Goal: Transaction & Acquisition: Purchase product/service

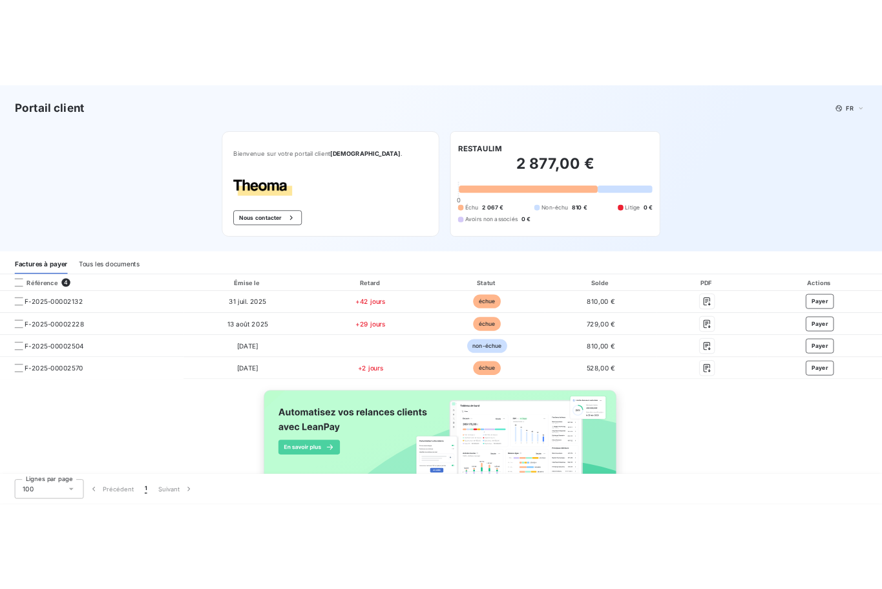
scroll to position [40, 0]
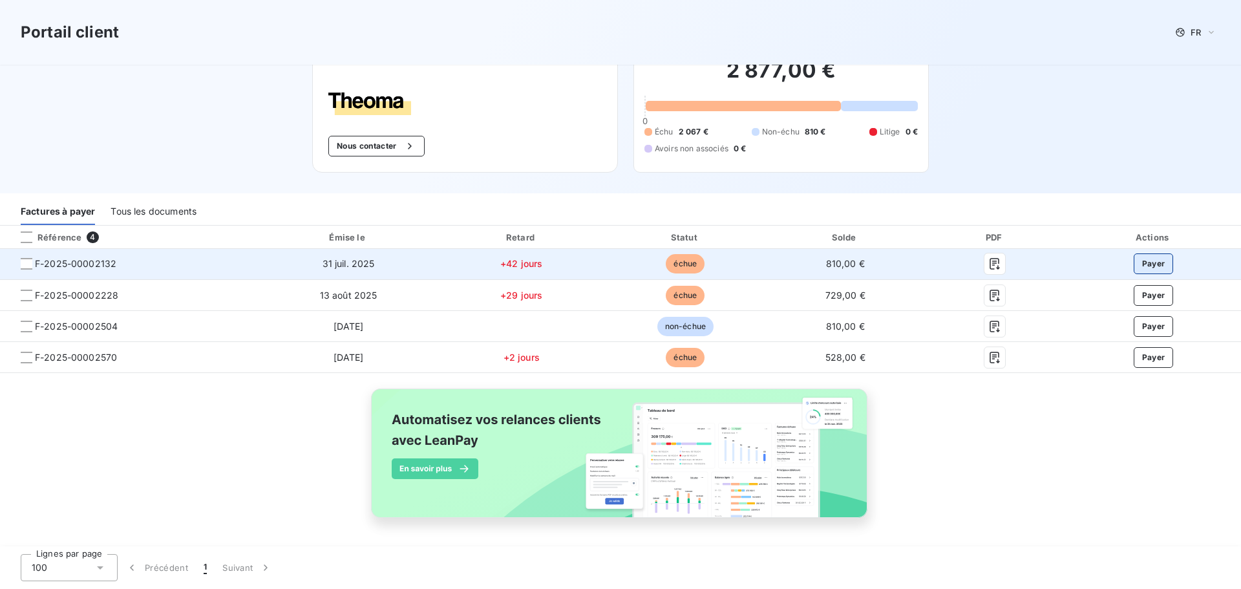
click at [1151, 264] on button "Payer" at bounding box center [1154, 263] width 40 height 21
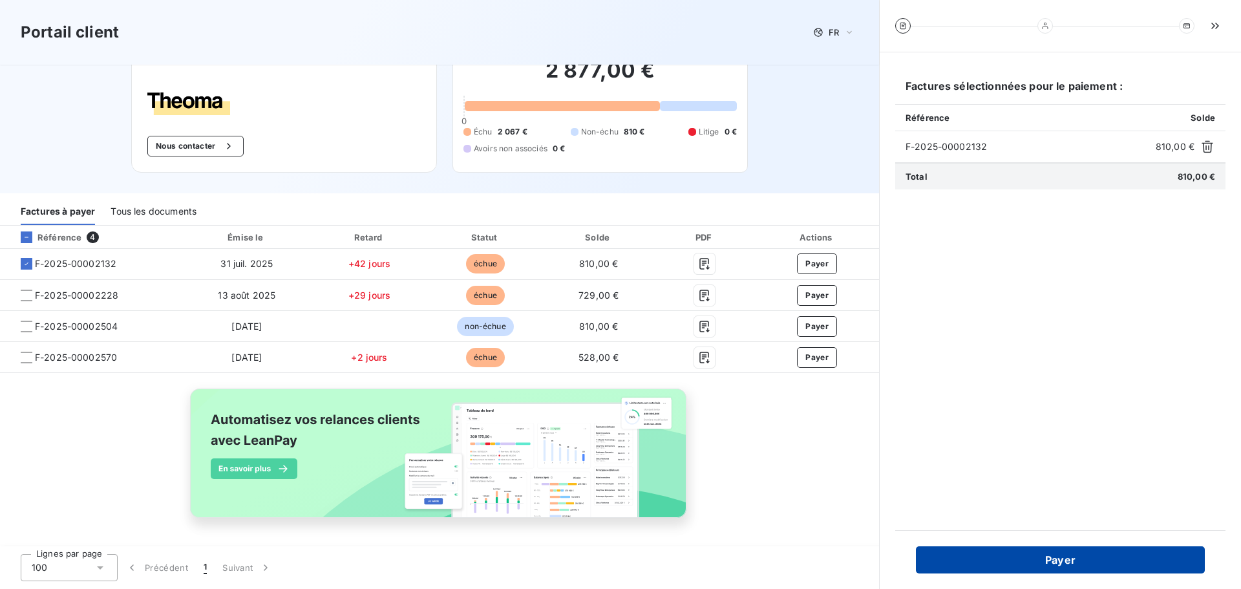
click at [1091, 549] on button "Payer" at bounding box center [1060, 559] width 289 height 27
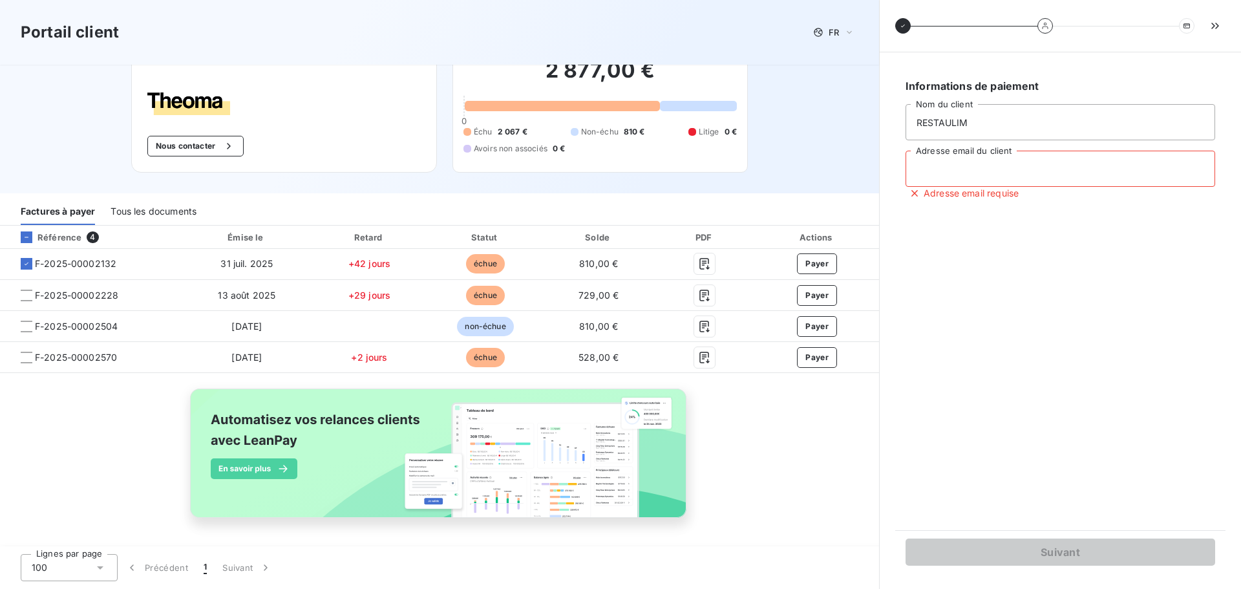
click at [970, 169] on input "Adresse email du client" at bounding box center [1061, 169] width 310 height 36
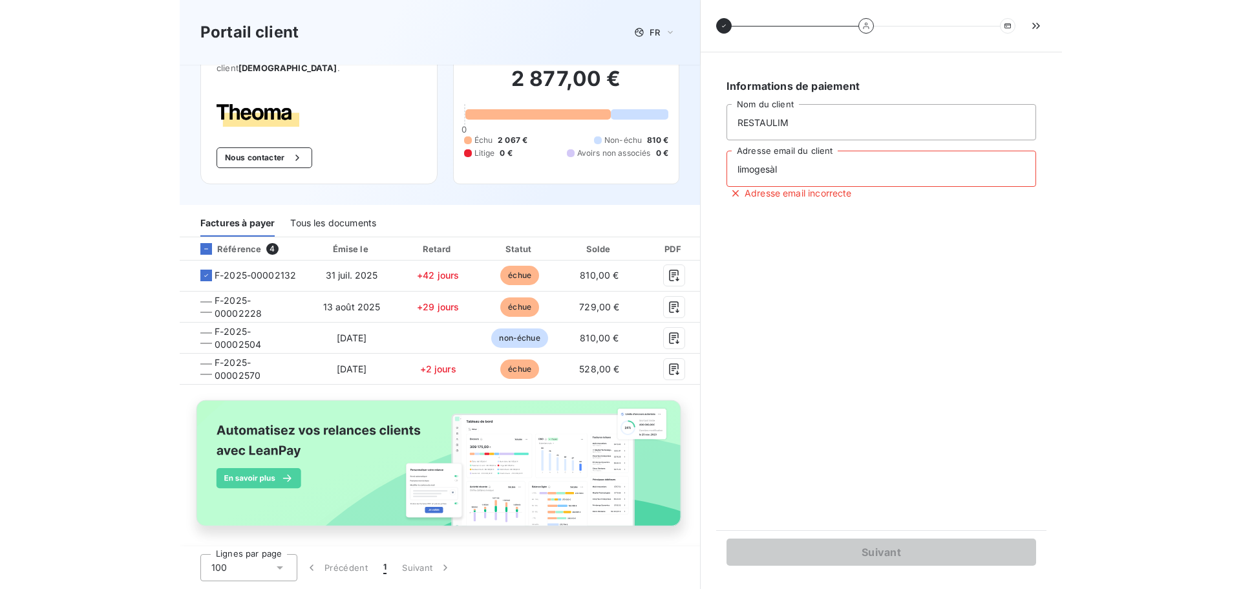
scroll to position [40, 0]
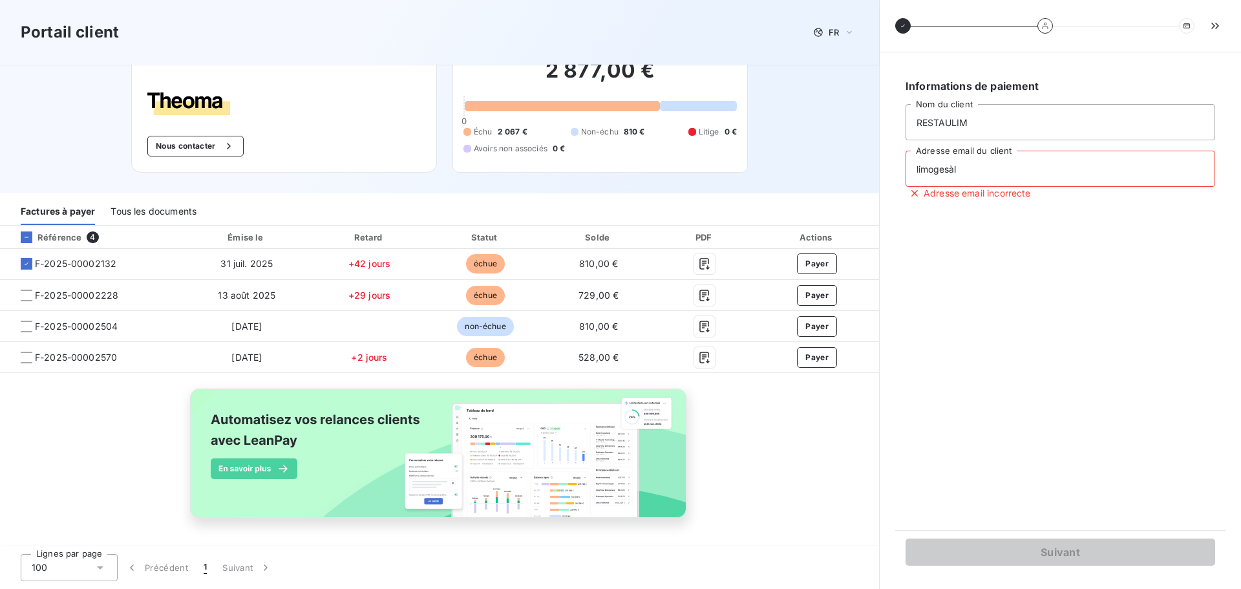
click at [964, 171] on input "limogesàl" at bounding box center [1061, 169] width 310 height 36
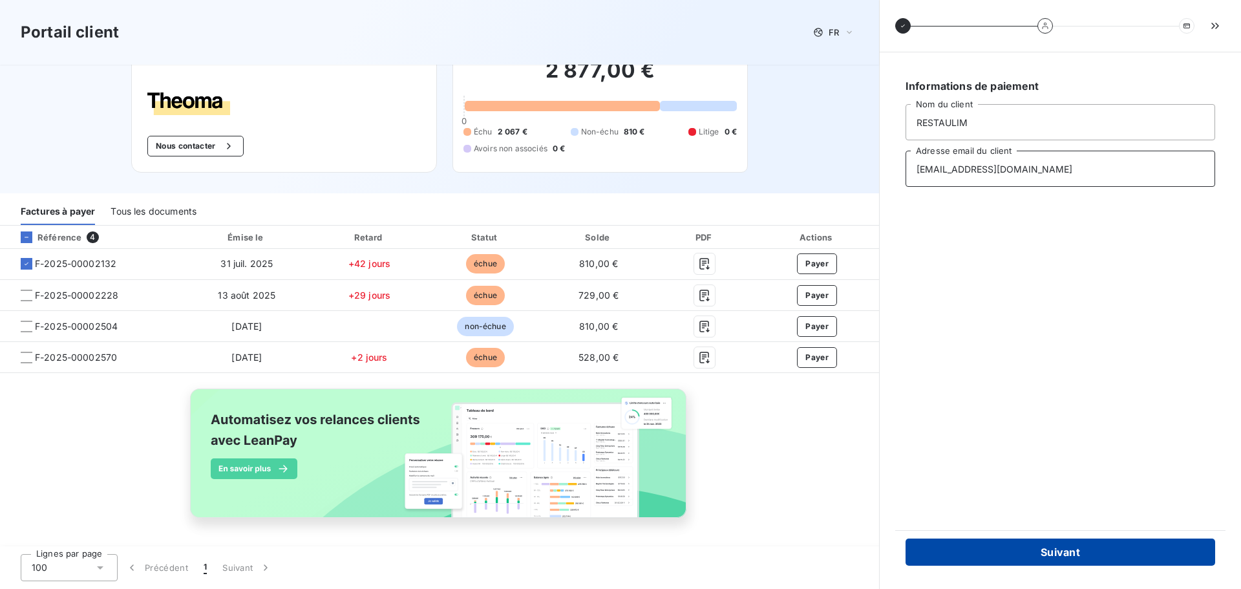
type input "[EMAIL_ADDRESS][DOMAIN_NAME]"
click at [1105, 556] on button "Suivant" at bounding box center [1061, 551] width 310 height 27
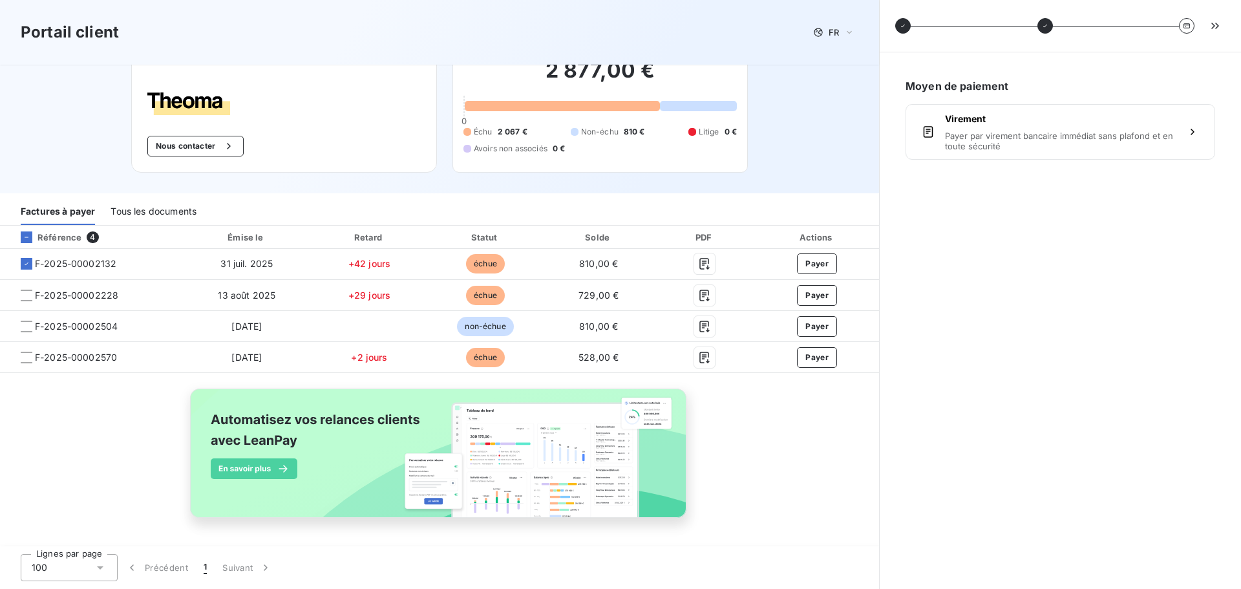
click at [1053, 129] on div "Virement Payer par virement bancaire immédiat sans plafond et en toute sécurité" at bounding box center [1060, 131] width 231 height 39
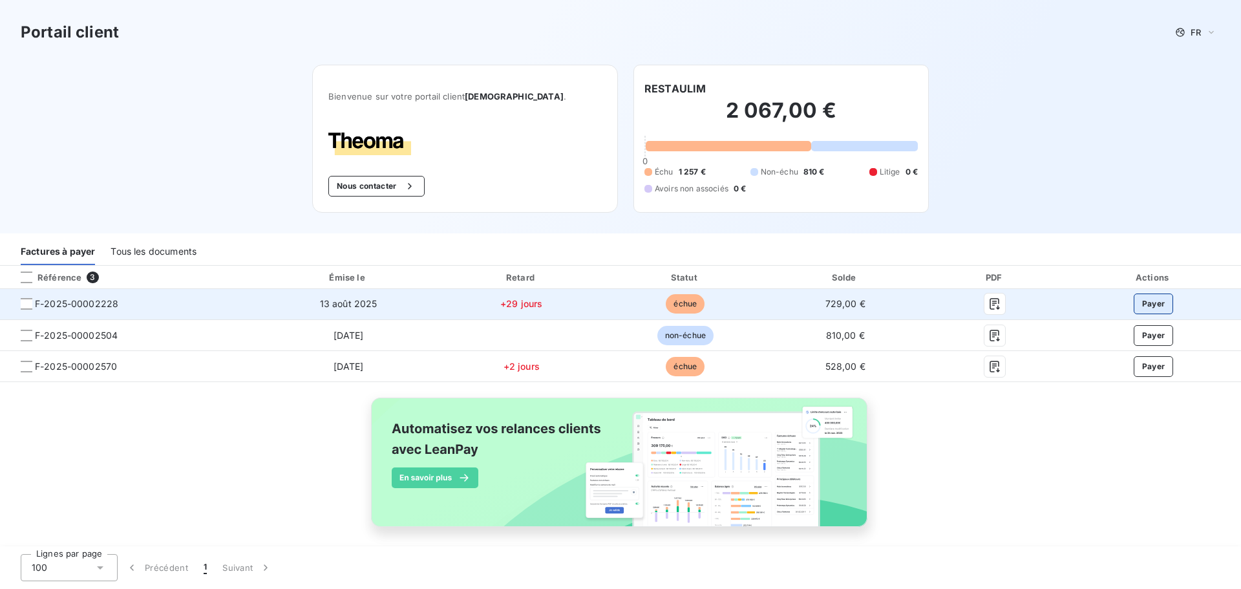
click at [1138, 302] on button "Payer" at bounding box center [1154, 303] width 40 height 21
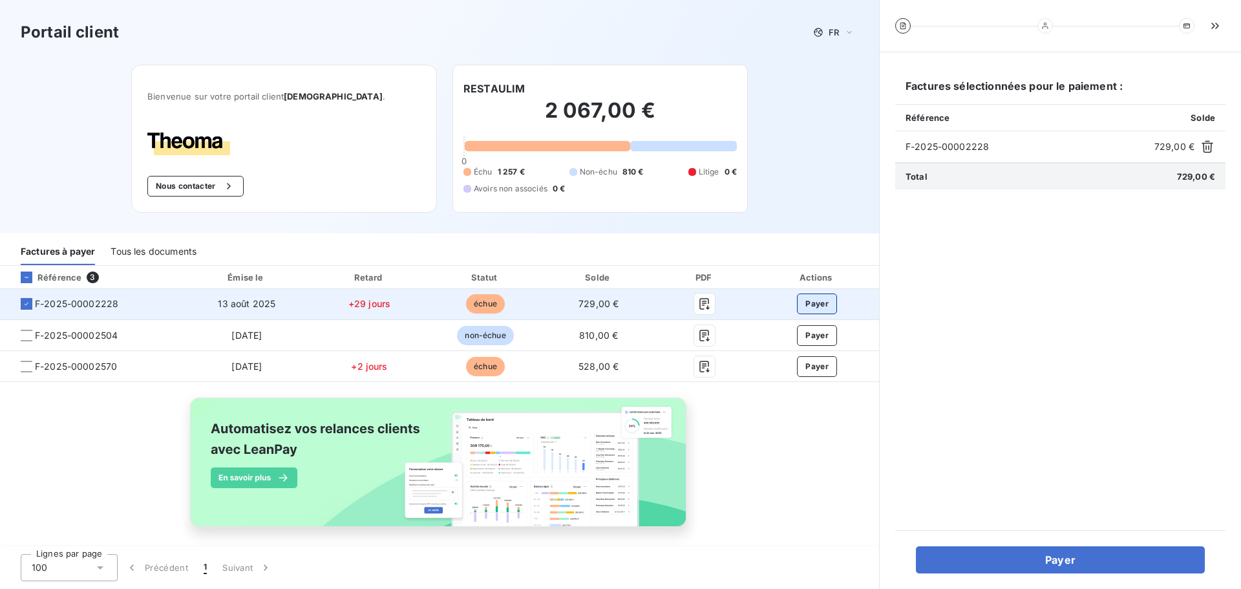
click at [819, 306] on button "Payer" at bounding box center [817, 303] width 40 height 21
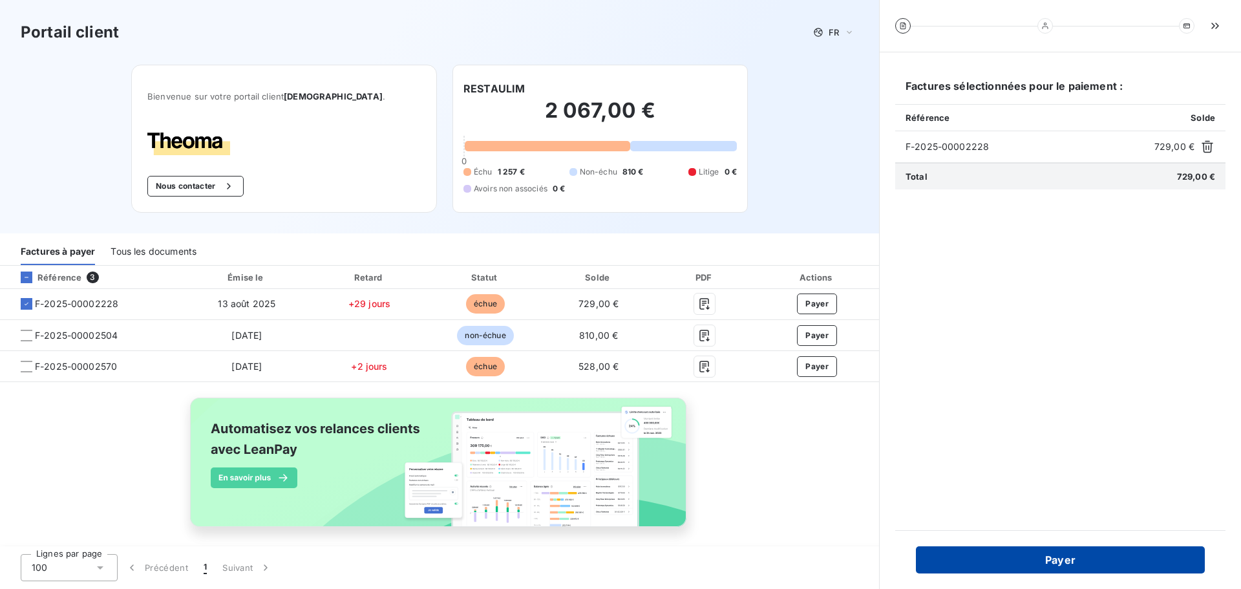
click at [1020, 558] on button "Payer" at bounding box center [1060, 559] width 289 height 27
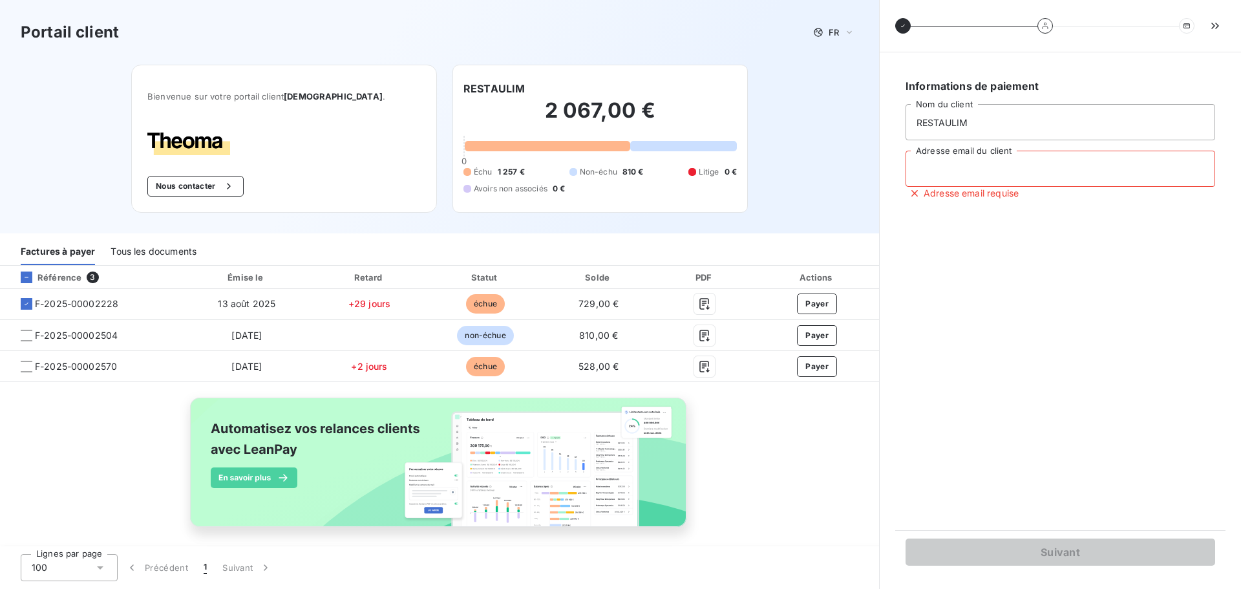
click at [963, 179] on input "Adresse email du client" at bounding box center [1061, 169] width 310 height 36
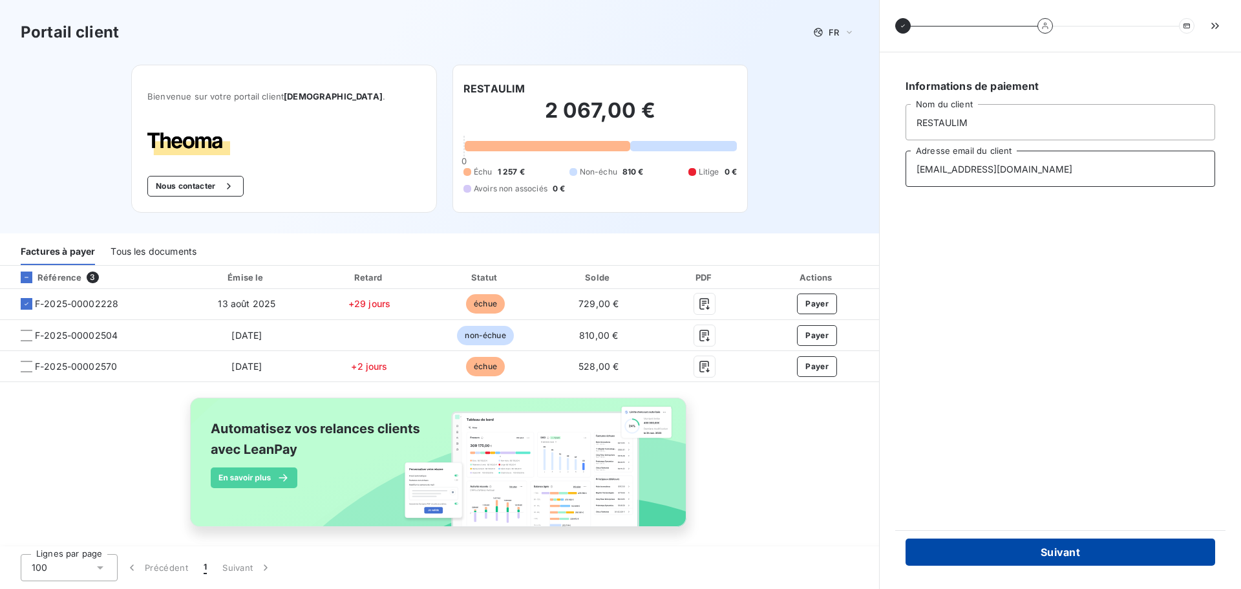
type input "[EMAIL_ADDRESS][DOMAIN_NAME]"
click at [1061, 555] on button "Suivant" at bounding box center [1061, 551] width 310 height 27
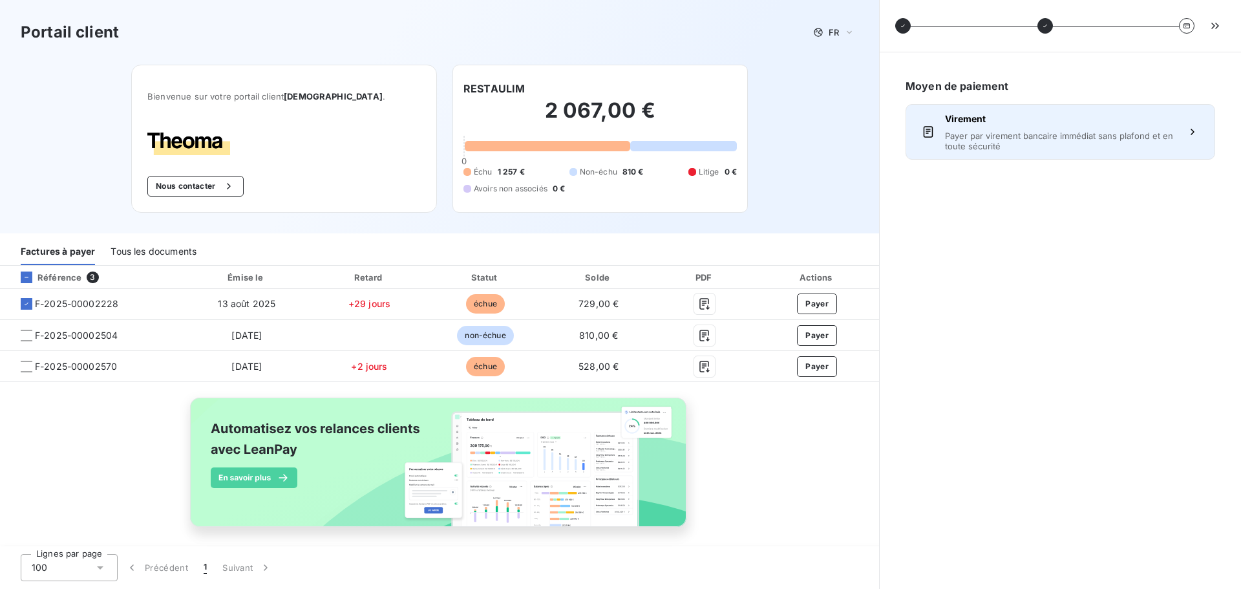
click at [1021, 138] on span "Payer par virement bancaire immédiat sans plafond et en toute sécurité" at bounding box center [1060, 141] width 231 height 21
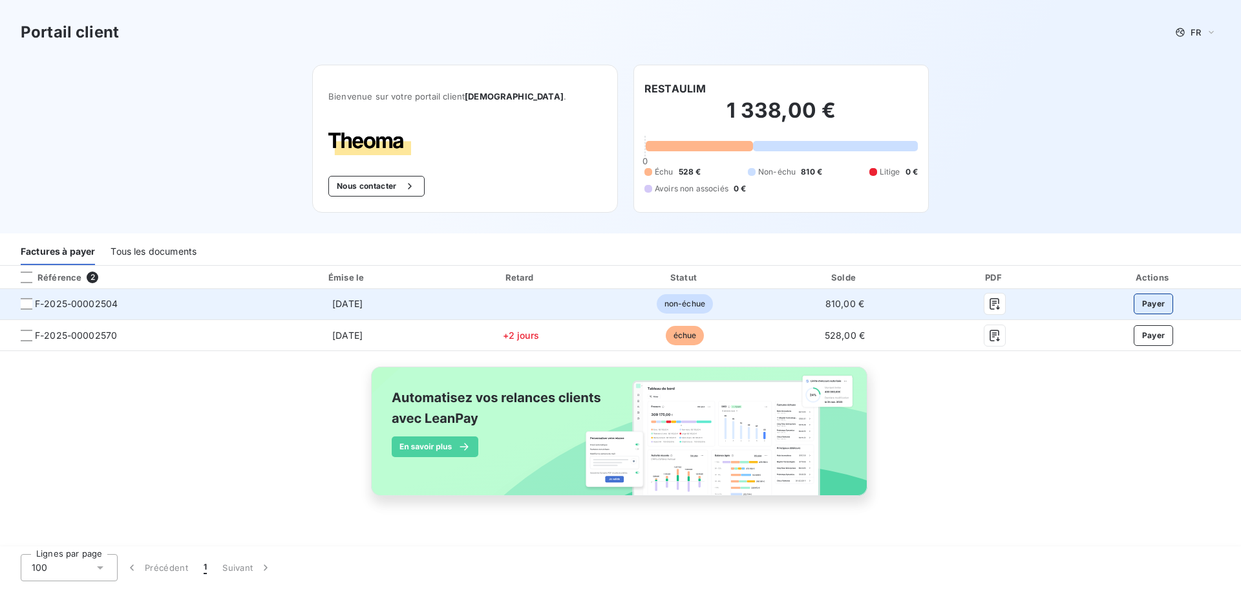
click at [1156, 312] on button "Payer" at bounding box center [1154, 303] width 40 height 21
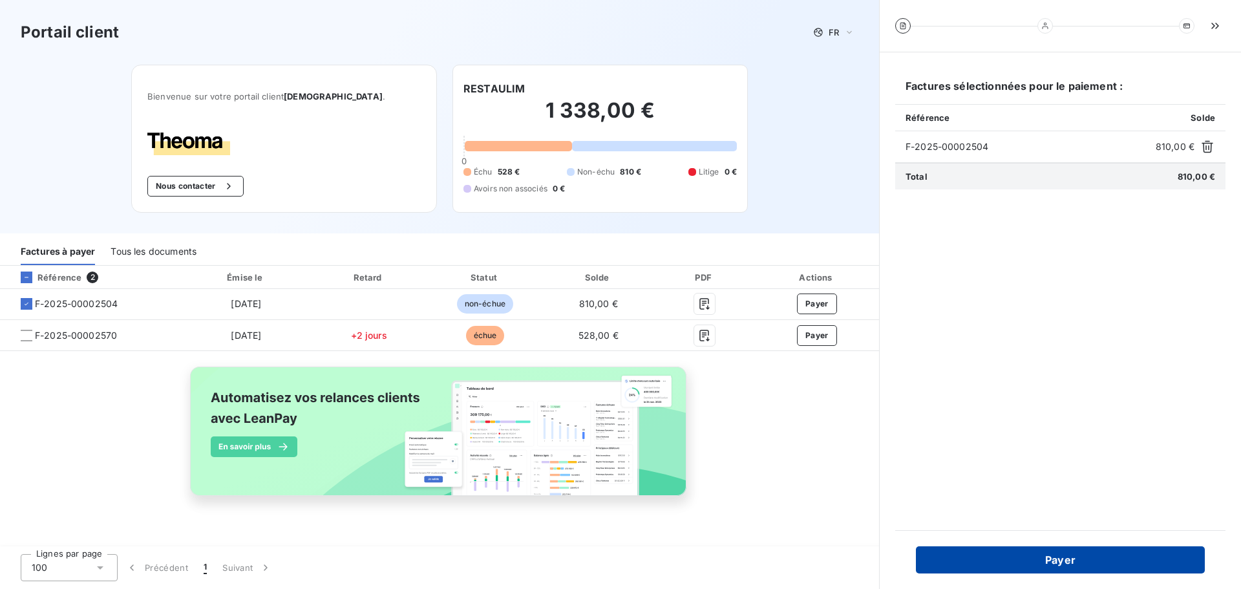
click at [1049, 561] on button "Payer" at bounding box center [1060, 559] width 289 height 27
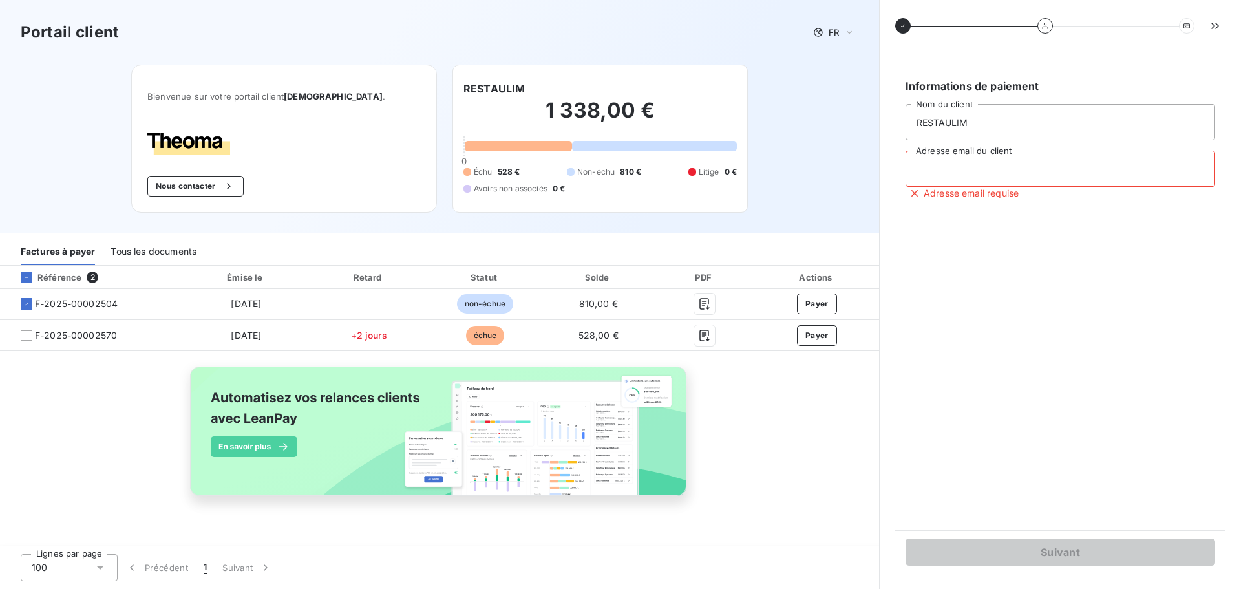
click at [942, 166] on input "Adresse email du client" at bounding box center [1061, 169] width 310 height 36
type input "[EMAIL_ADDRESS][DOMAIN_NAME]"
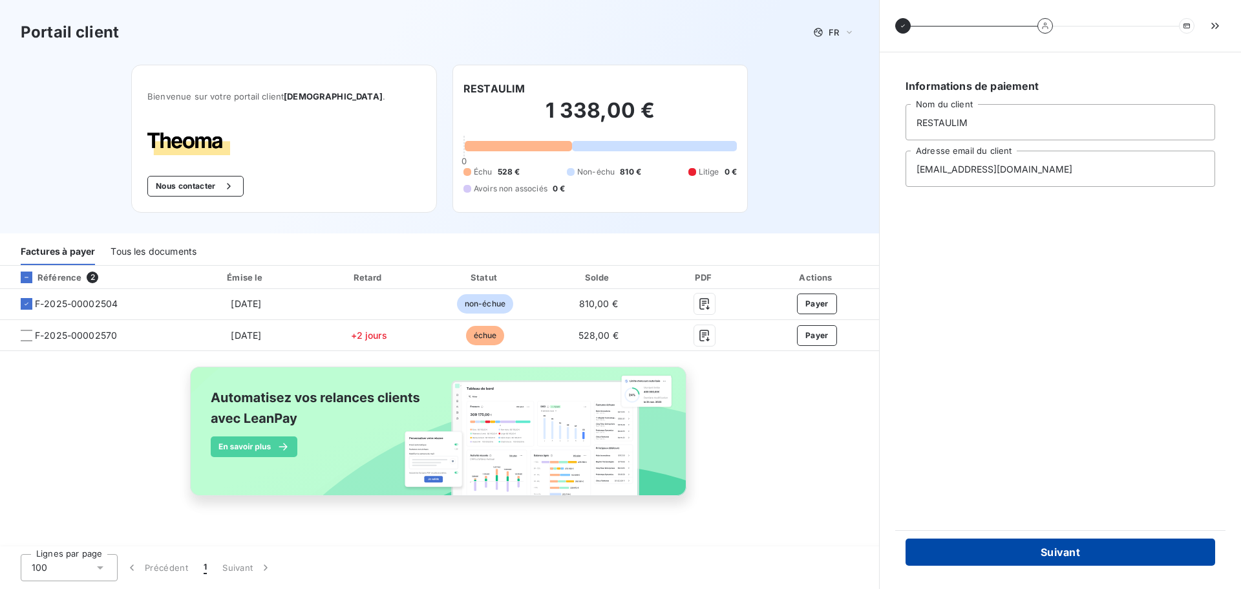
click at [1043, 556] on button "Suivant" at bounding box center [1061, 551] width 310 height 27
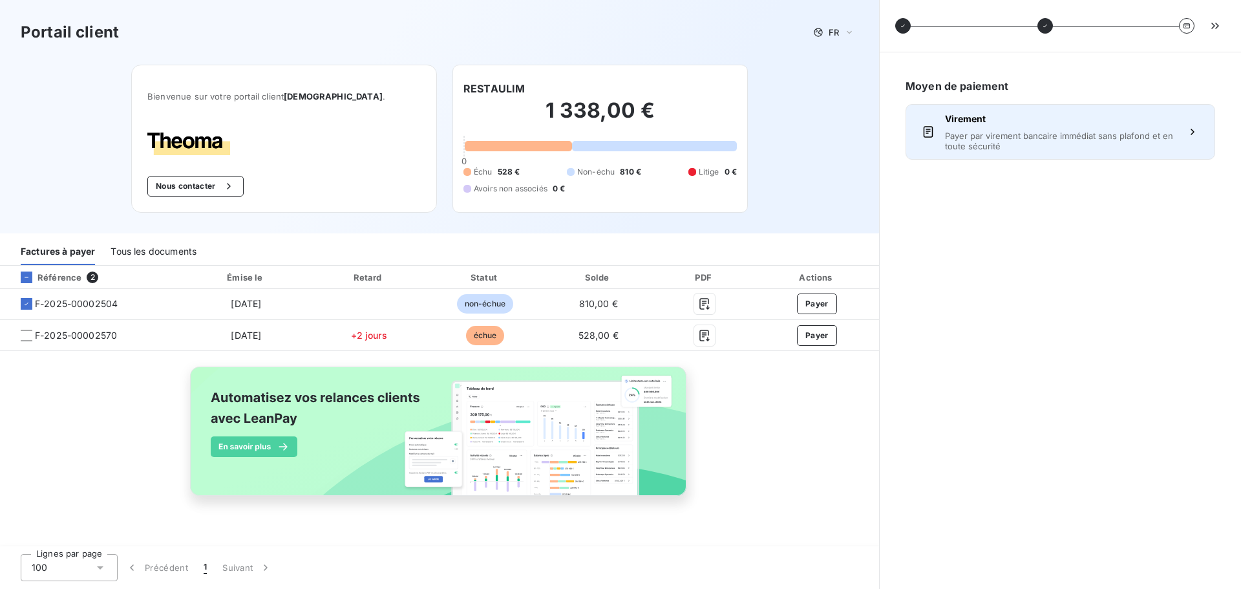
click at [960, 139] on span "Payer par virement bancaire immédiat sans plafond et en toute sécurité" at bounding box center [1060, 141] width 231 height 21
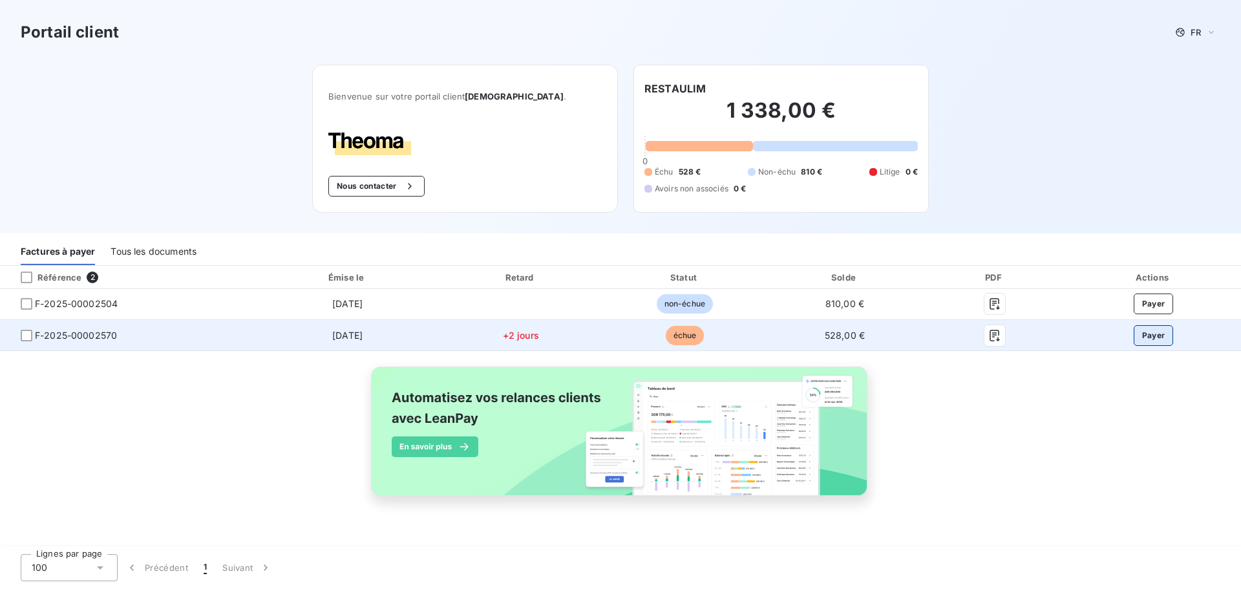
click at [1158, 336] on button "Payer" at bounding box center [1154, 335] width 40 height 21
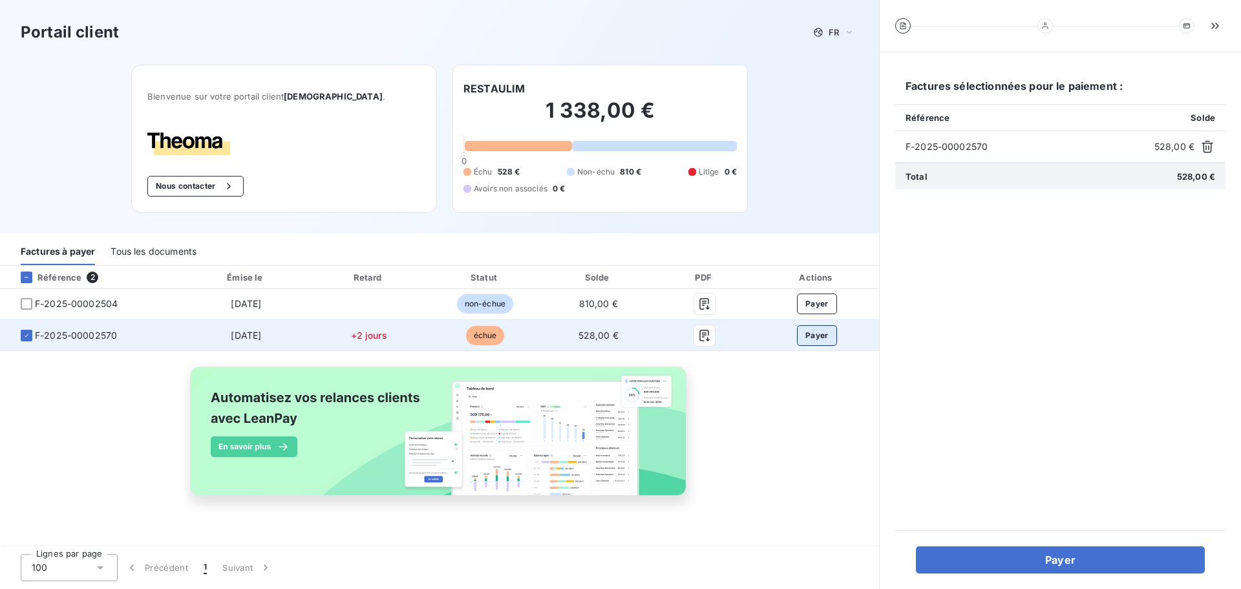
click at [807, 338] on button "Payer" at bounding box center [817, 335] width 40 height 21
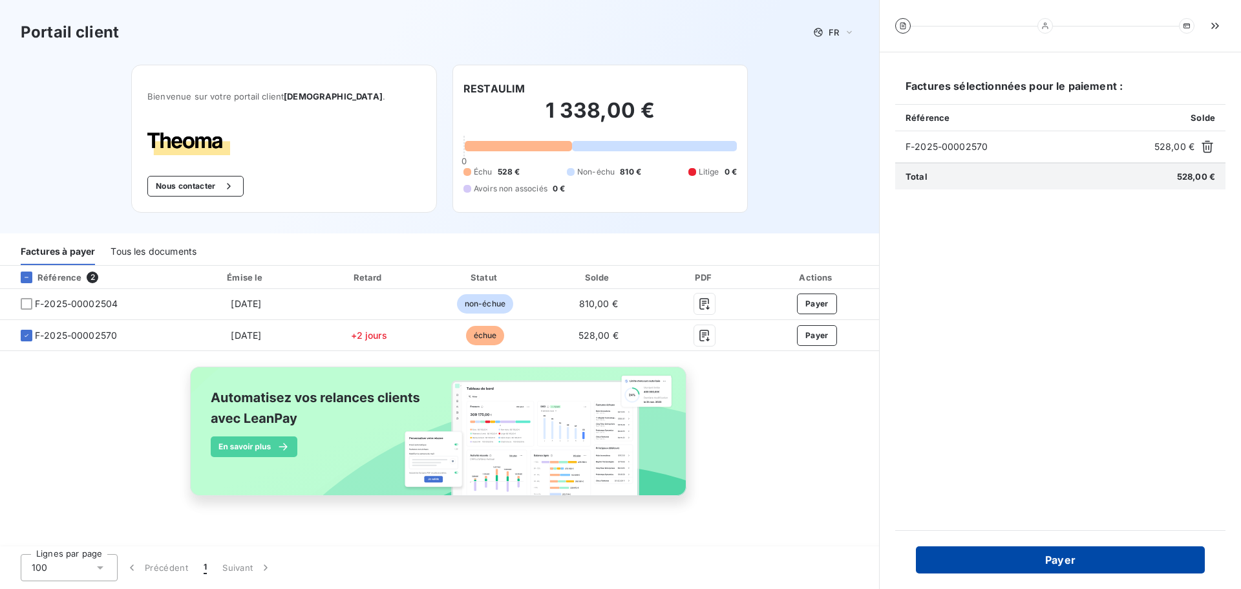
click at [976, 566] on button "Payer" at bounding box center [1060, 559] width 289 height 27
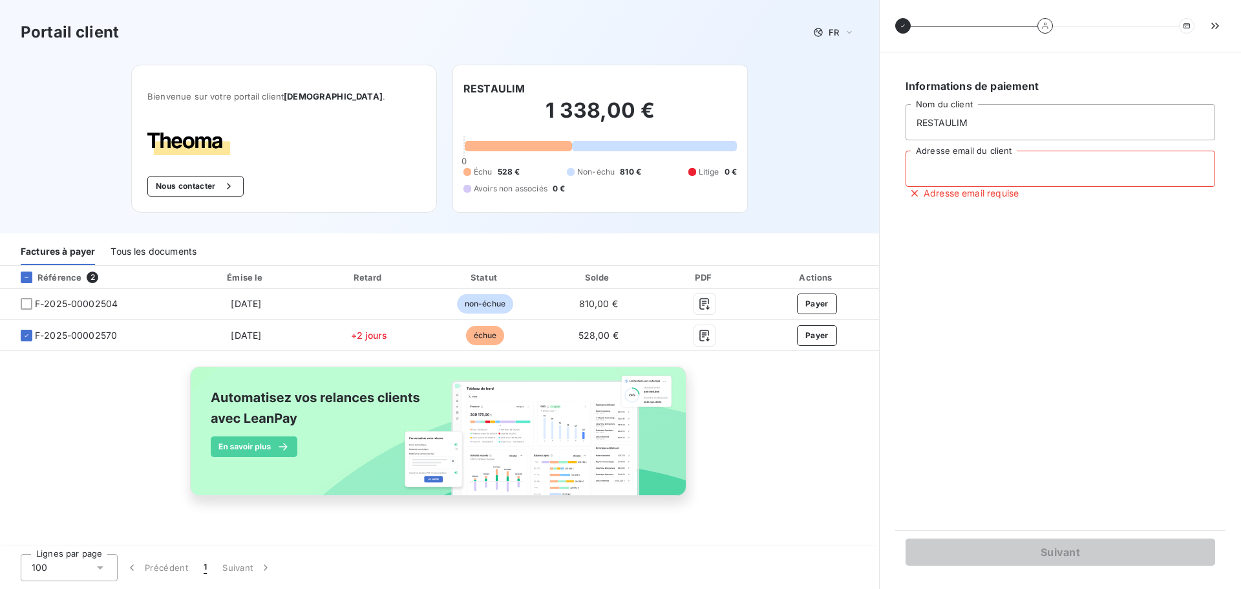
click at [952, 176] on input "Adresse email du client" at bounding box center [1061, 169] width 310 height 36
type input "[EMAIL_ADDRESS][DOMAIN_NAME]"
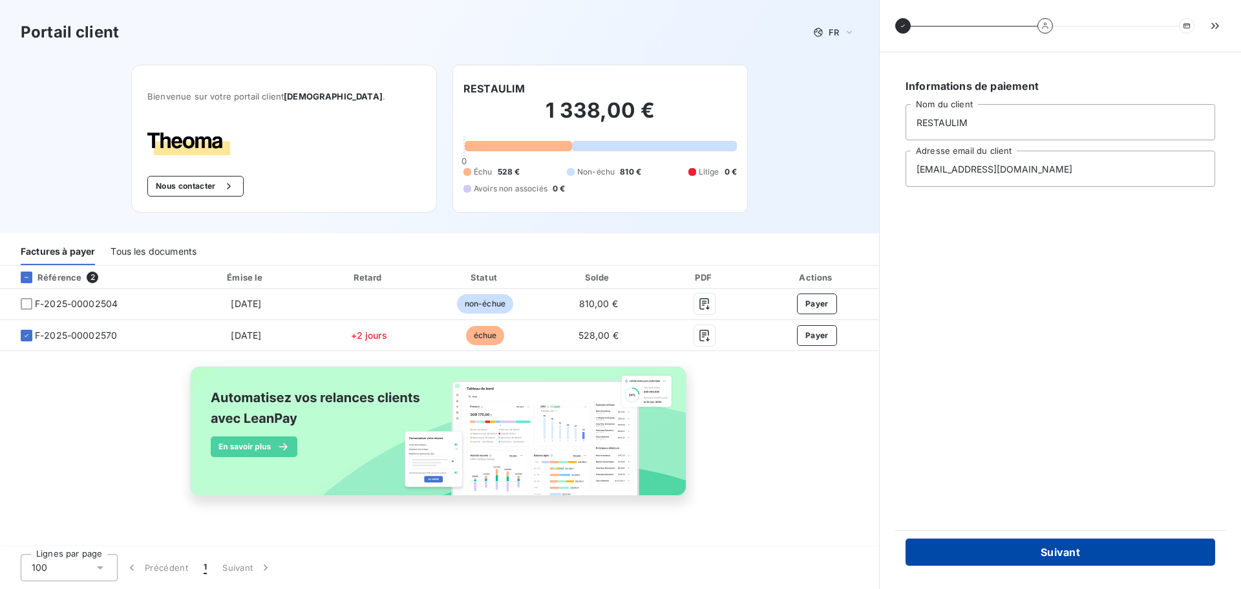
click at [1048, 553] on button "Suivant" at bounding box center [1061, 551] width 310 height 27
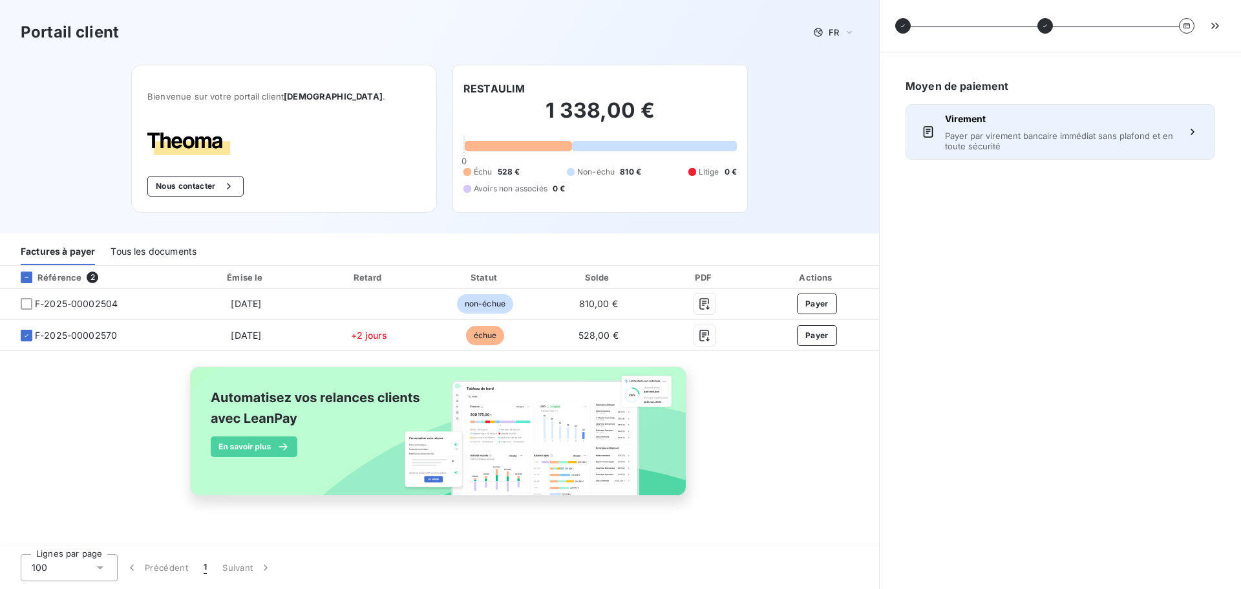
click at [1005, 136] on span "Payer par virement bancaire immédiat sans plafond et en toute sécurité" at bounding box center [1060, 141] width 231 height 21
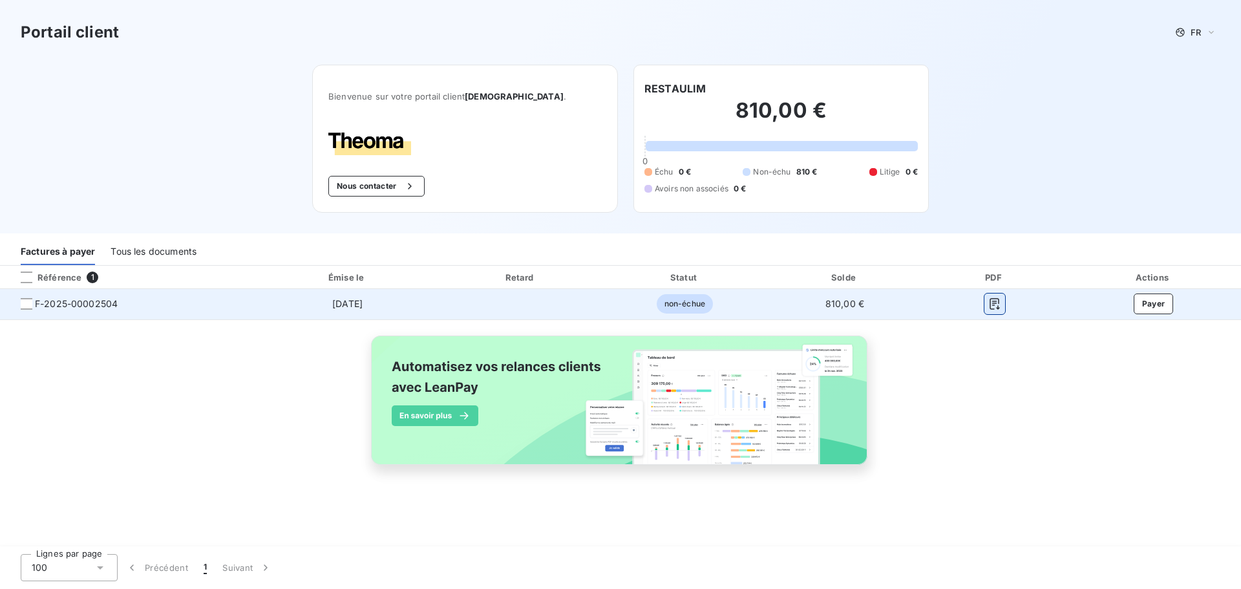
click at [993, 302] on icon "button" at bounding box center [995, 305] width 10 height 12
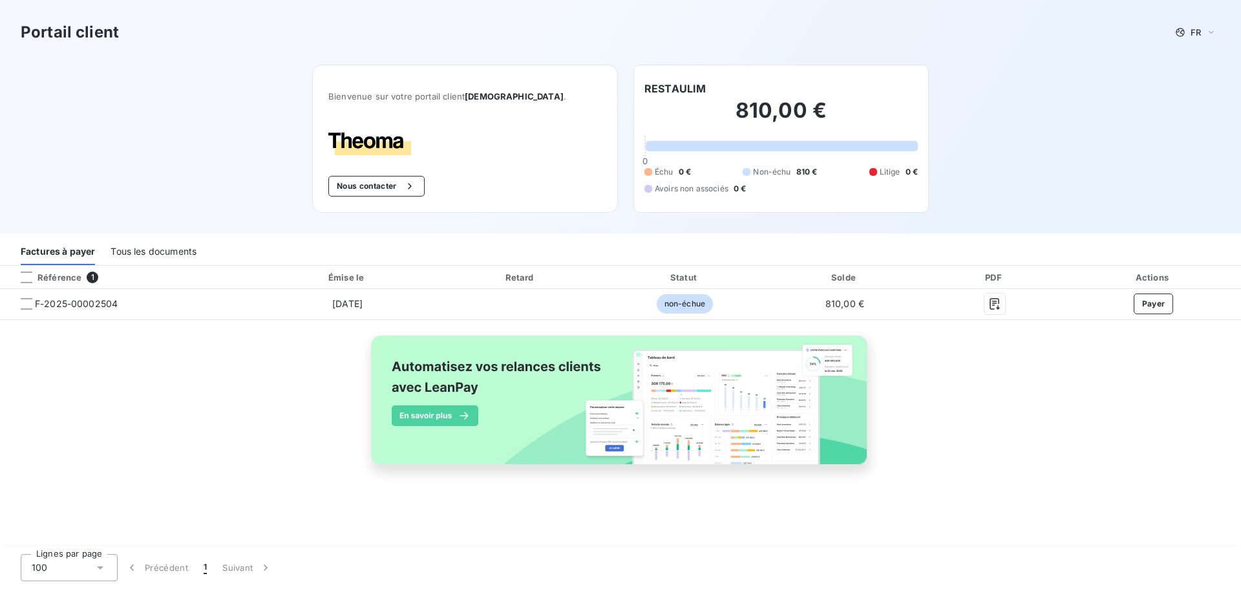
click at [59, 279] on div "Référence" at bounding box center [45, 277] width 71 height 12
click at [89, 271] on div "Référence 1" at bounding box center [129, 277] width 252 height 13
click at [151, 245] on div "Tous les documents" at bounding box center [154, 251] width 86 height 27
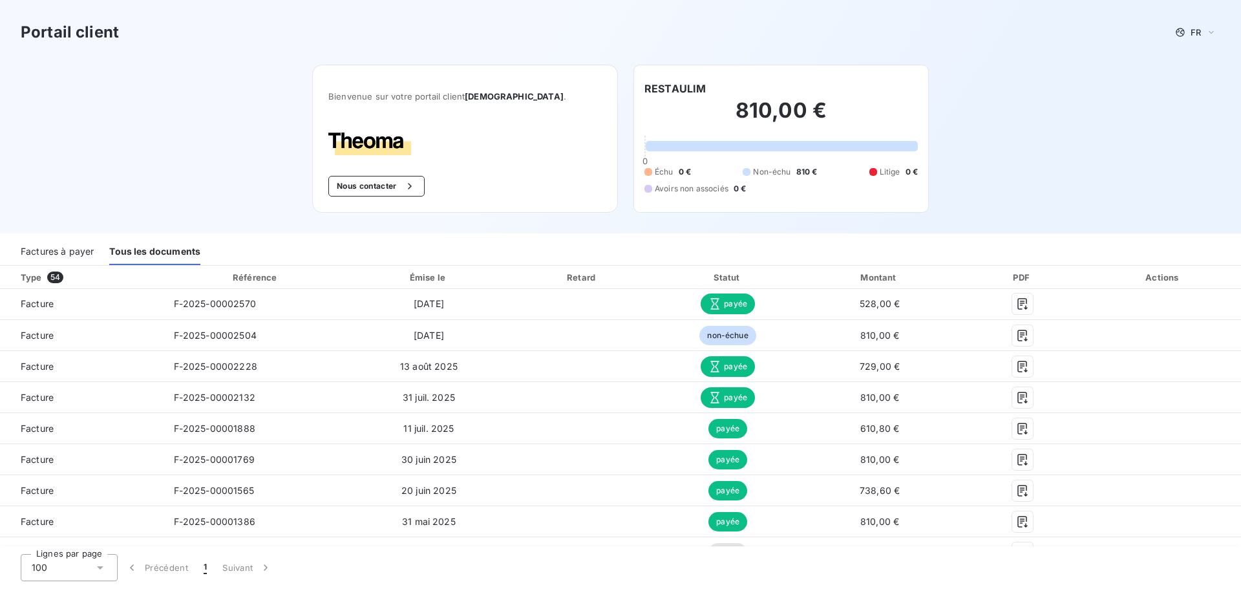
click at [74, 255] on div "Factures à payer" at bounding box center [57, 251] width 73 height 27
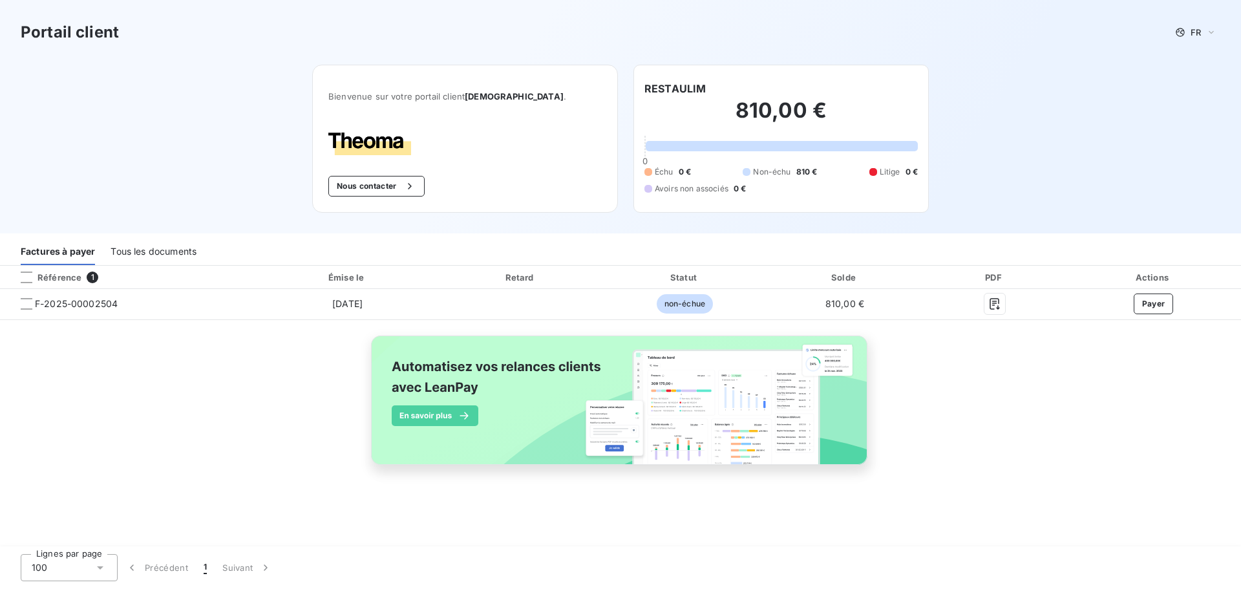
click at [123, 247] on div "Tous les documents" at bounding box center [154, 251] width 86 height 27
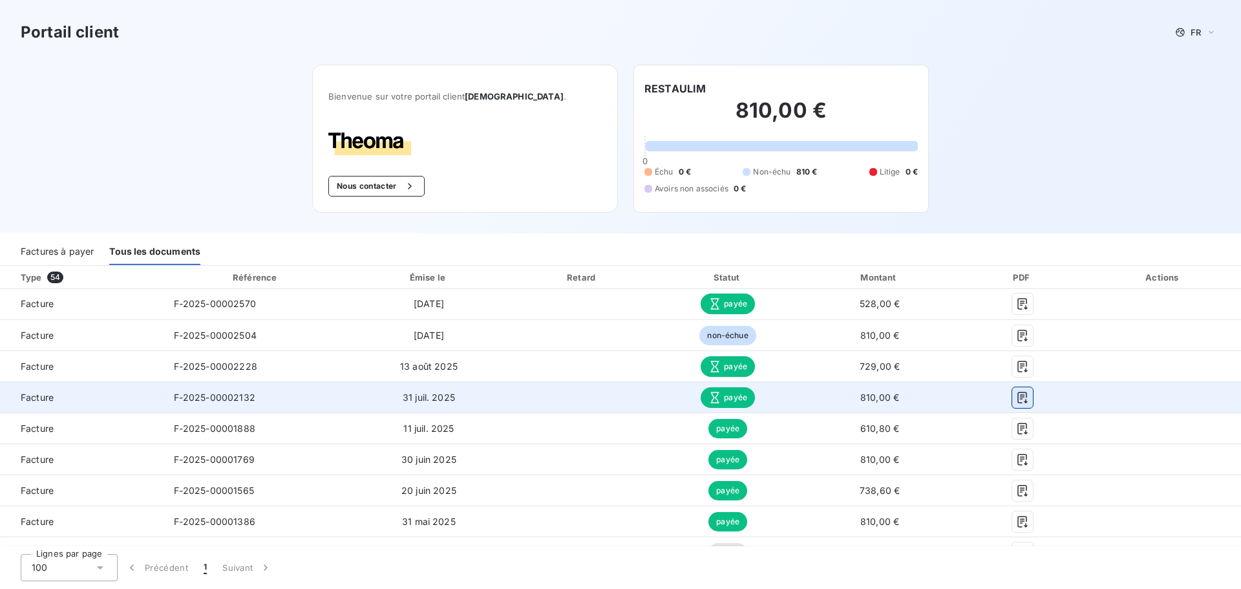
click at [1016, 396] on icon "button" at bounding box center [1022, 397] width 13 height 13
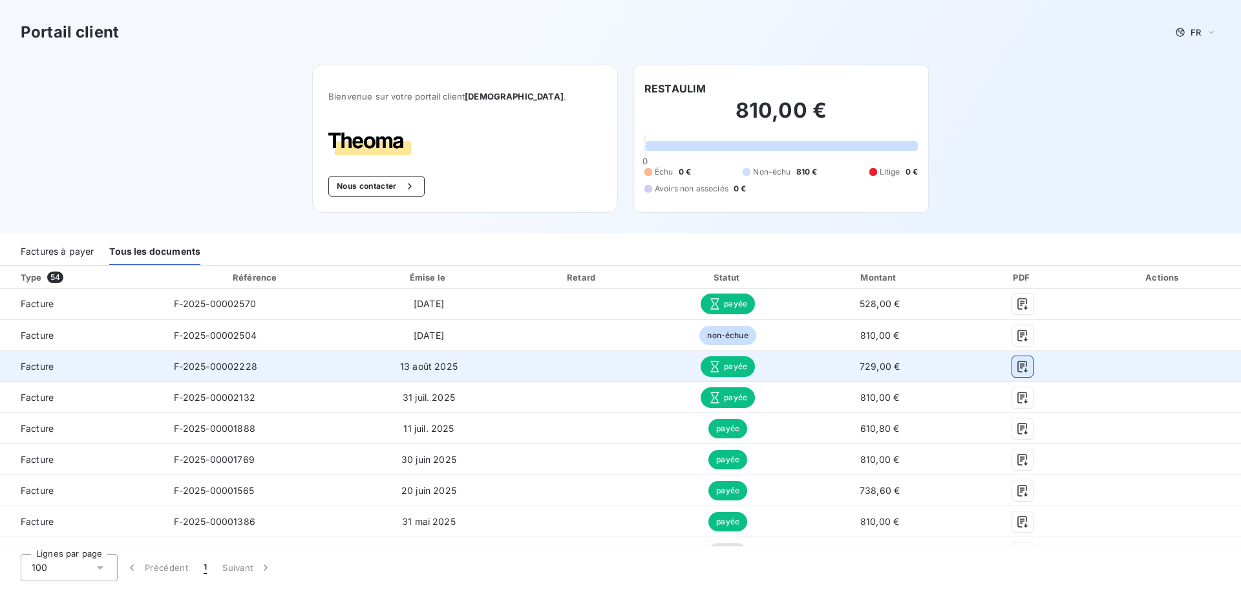
click at [1017, 372] on icon "button" at bounding box center [1022, 367] width 10 height 12
